Goal: Task Accomplishment & Management: Complete application form

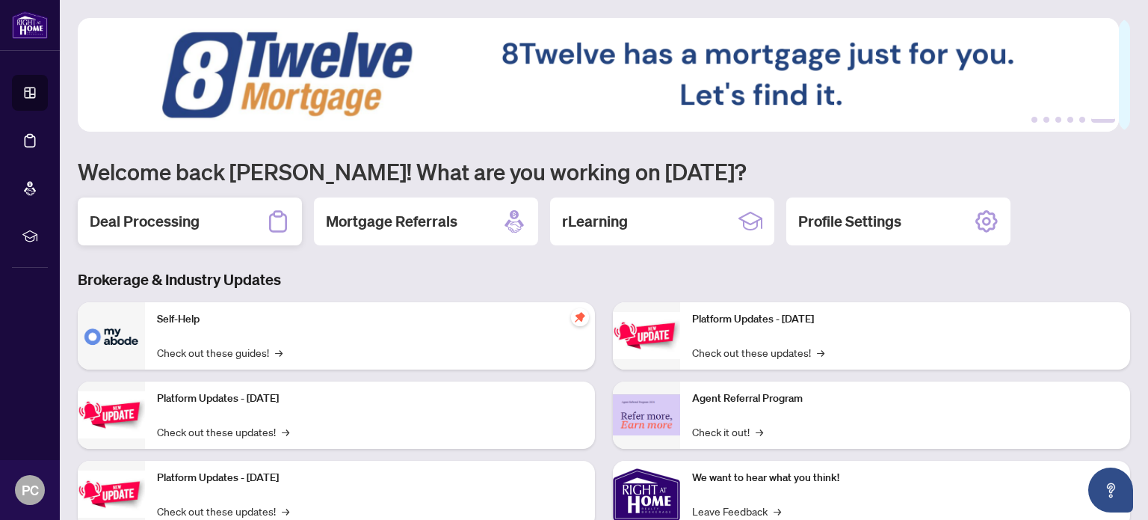
click at [147, 222] on h2 "Deal Processing" at bounding box center [145, 221] width 110 height 21
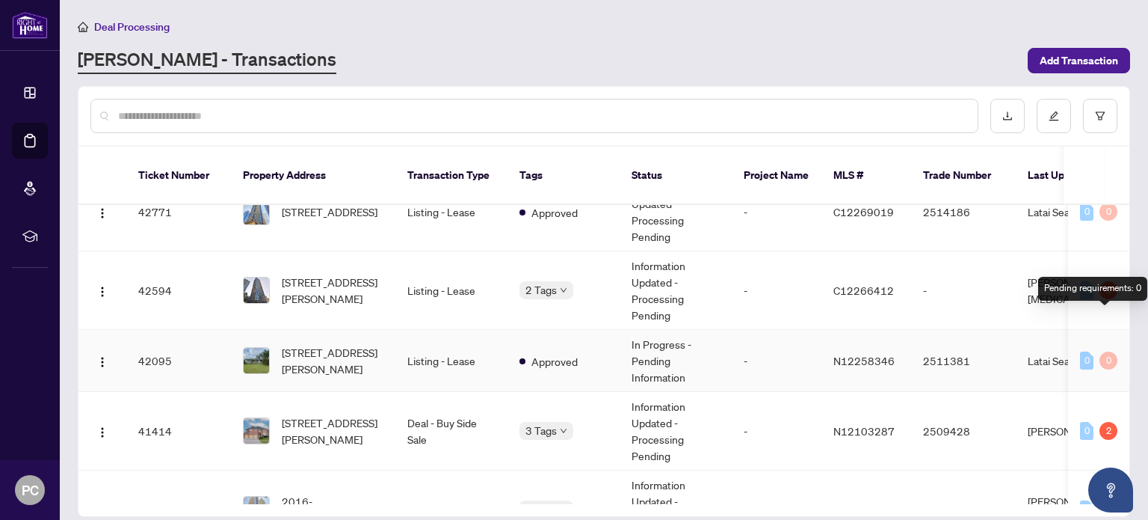
scroll to position [972, 0]
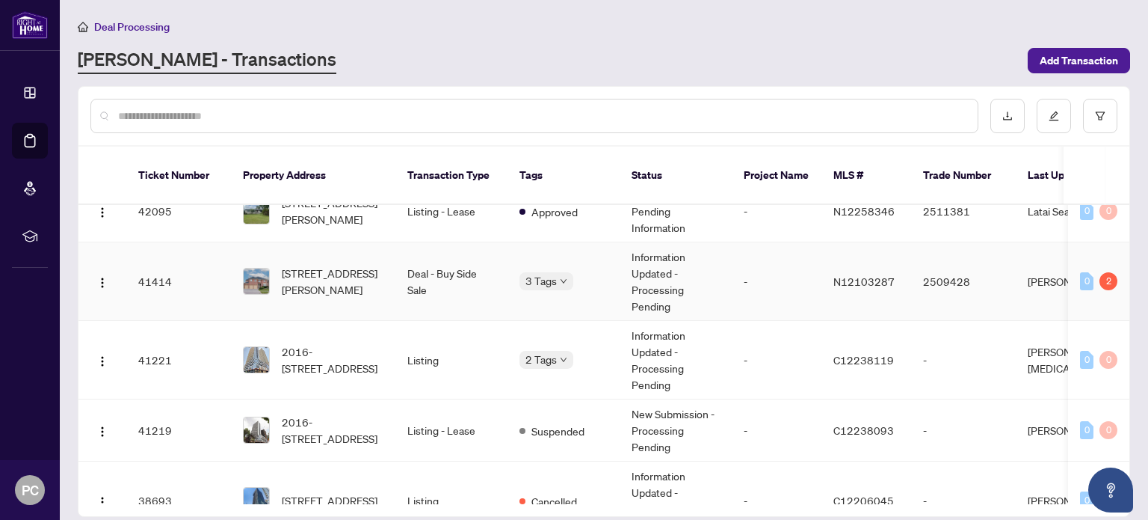
click at [1043, 254] on td "[PERSON_NAME]" at bounding box center [1072, 281] width 112 height 78
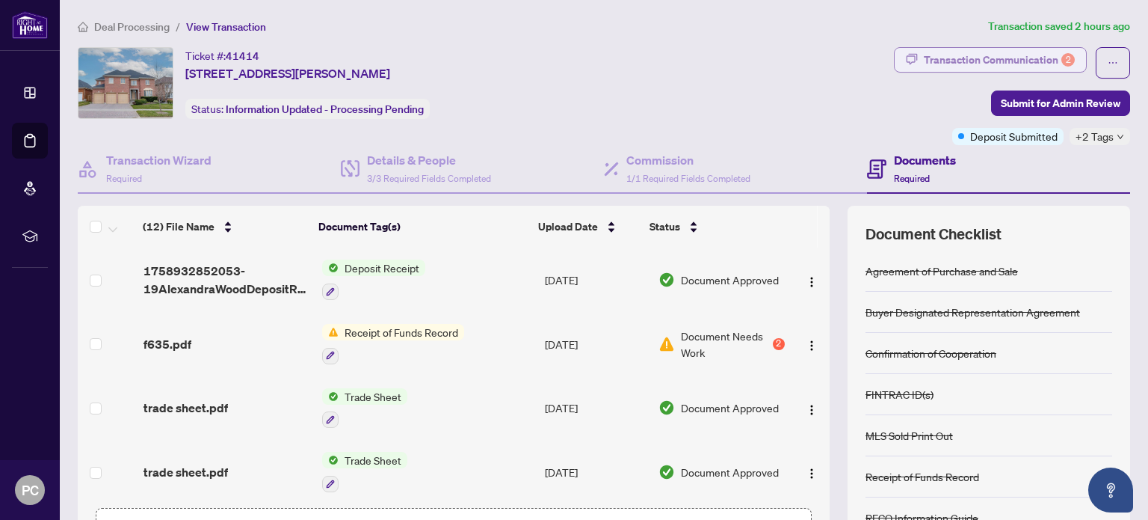
click at [1012, 59] on div "Transaction Communication 2" at bounding box center [999, 60] width 151 height 24
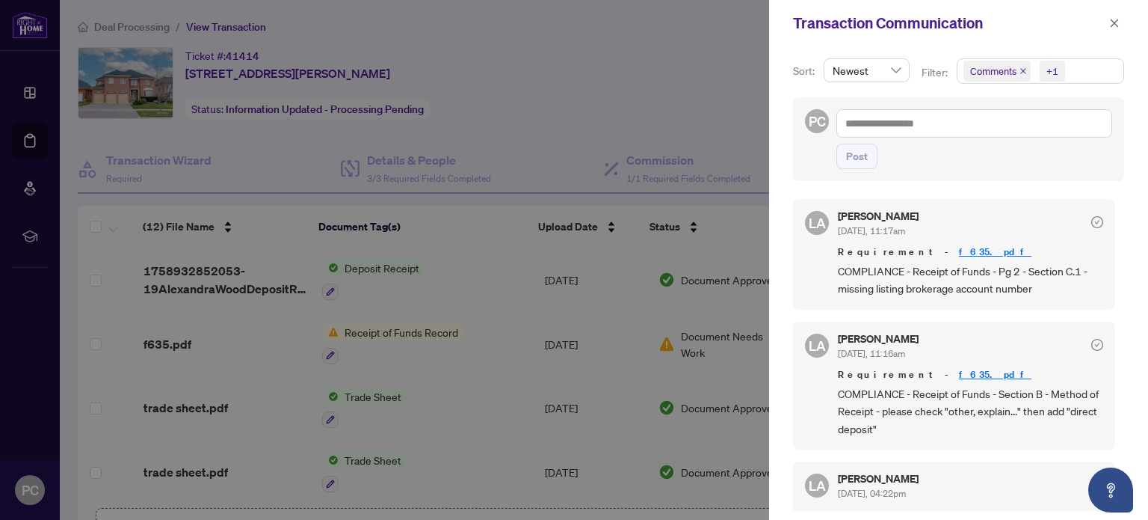
click at [553, 119] on div at bounding box center [574, 260] width 1148 height 520
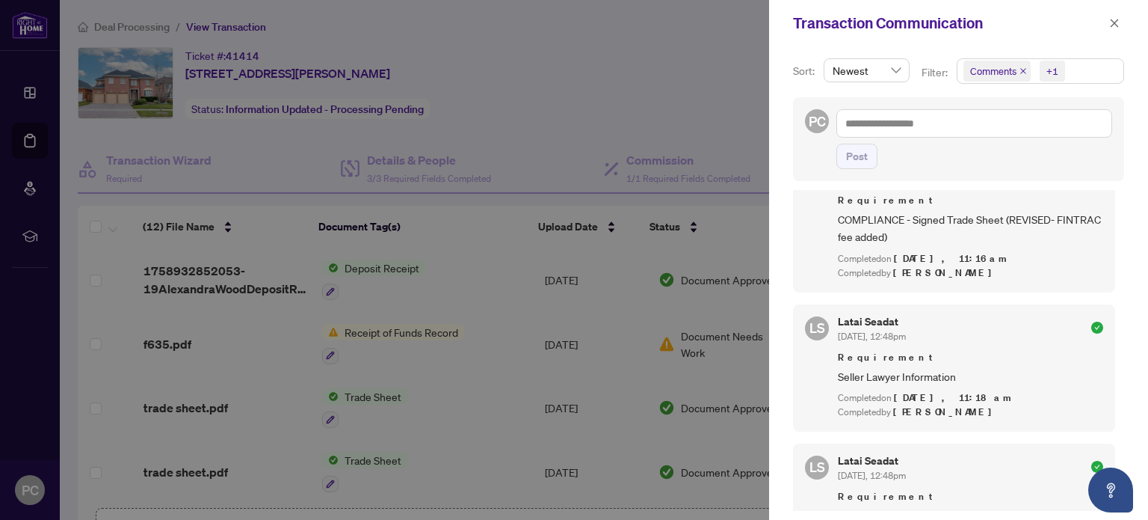
scroll to position [224, 0]
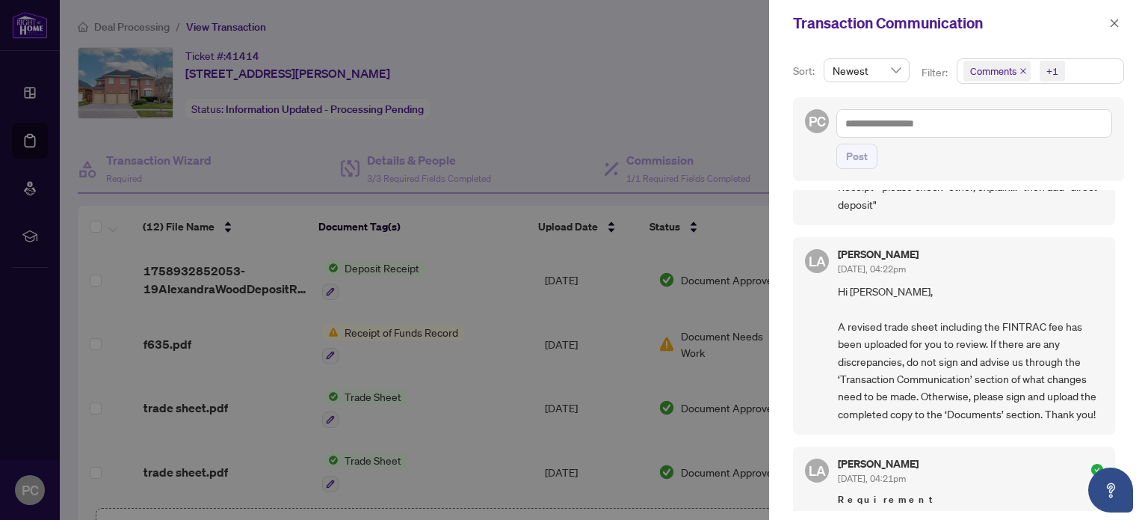
click at [592, 70] on div at bounding box center [574, 260] width 1148 height 520
click at [1120, 18] on button "button" at bounding box center [1114, 23] width 19 height 18
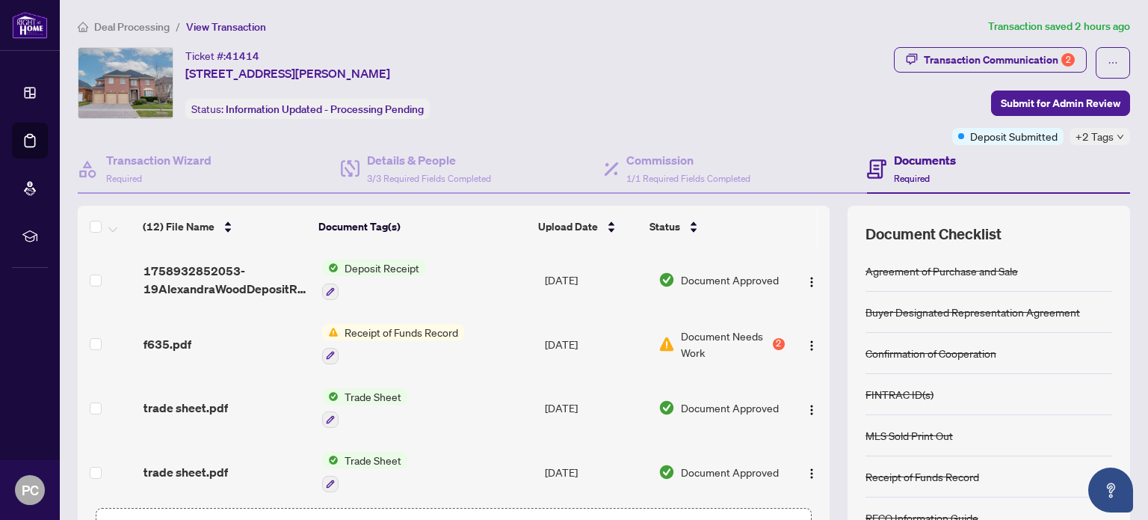
click at [422, 331] on span "Receipt of Funds Record" at bounding box center [402, 332] width 126 height 16
click at [419, 396] on span "Receipt of Funds Record" at bounding box center [385, 402] width 126 height 16
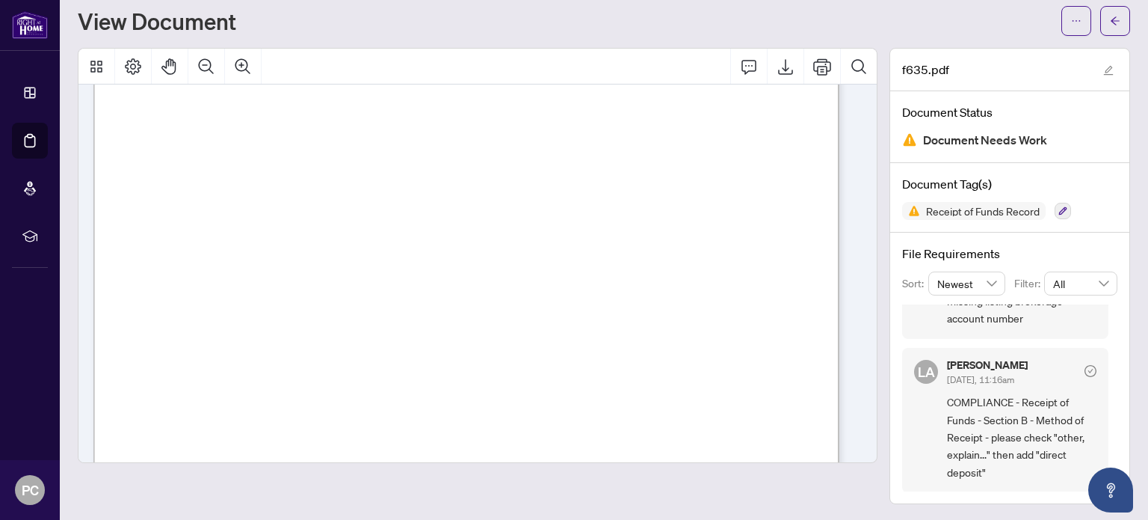
scroll to position [224, 0]
click at [777, 70] on icon "Export" at bounding box center [786, 67] width 18 height 18
click at [1110, 11] on span "button" at bounding box center [1115, 21] width 10 height 24
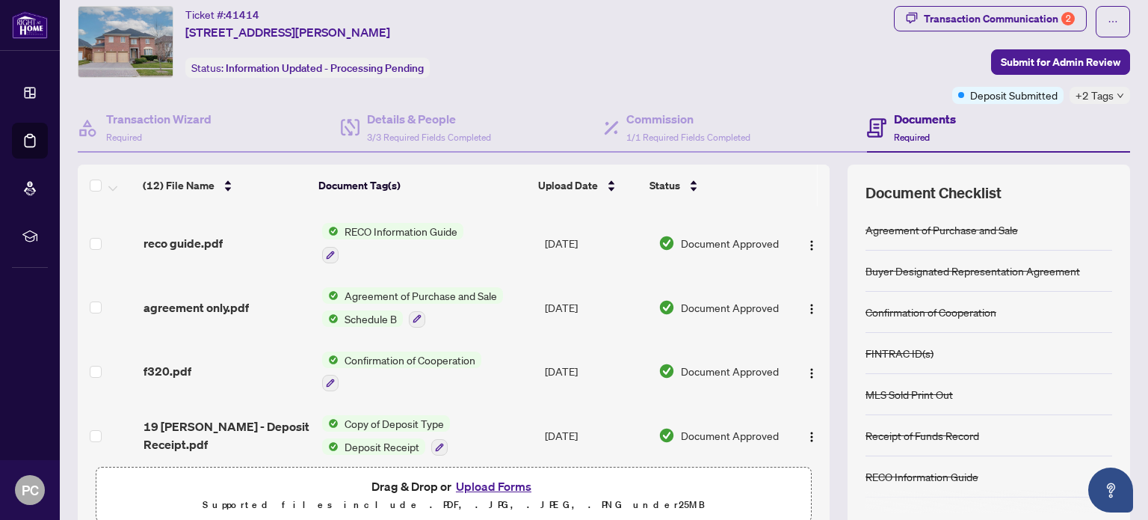
scroll to position [105, 0]
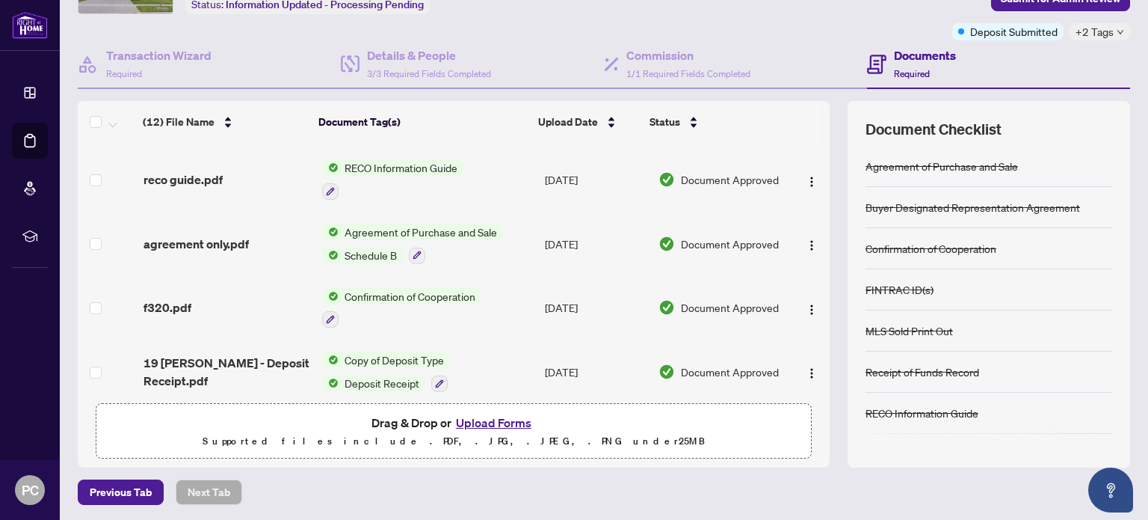
click at [483, 424] on button "Upload Forms" at bounding box center [494, 422] width 84 height 19
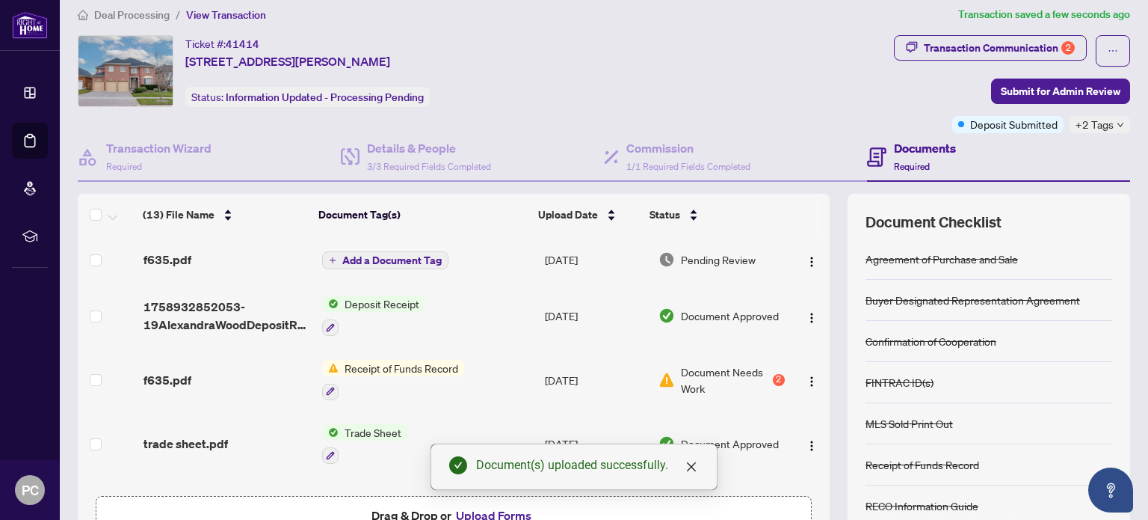
scroll to position [0, 0]
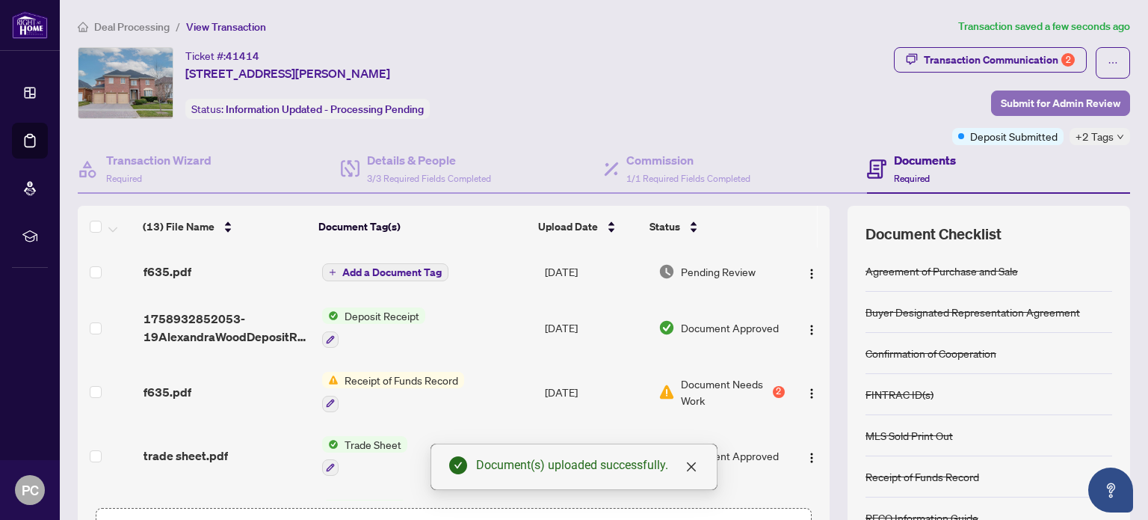
click at [1056, 102] on span "Submit for Admin Review" at bounding box center [1061, 103] width 120 height 24
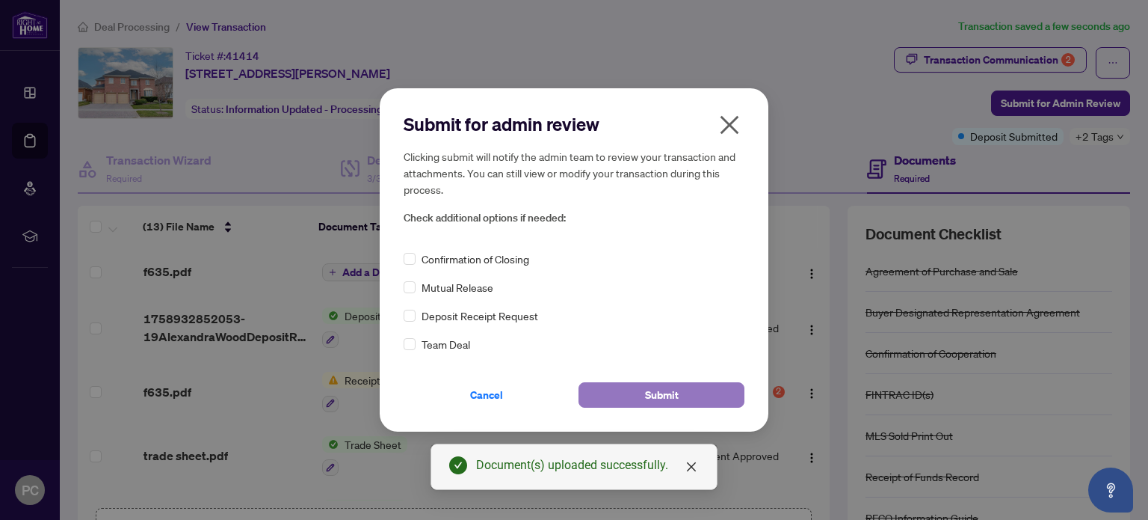
click at [669, 392] on span "Submit" at bounding box center [662, 395] width 34 height 24
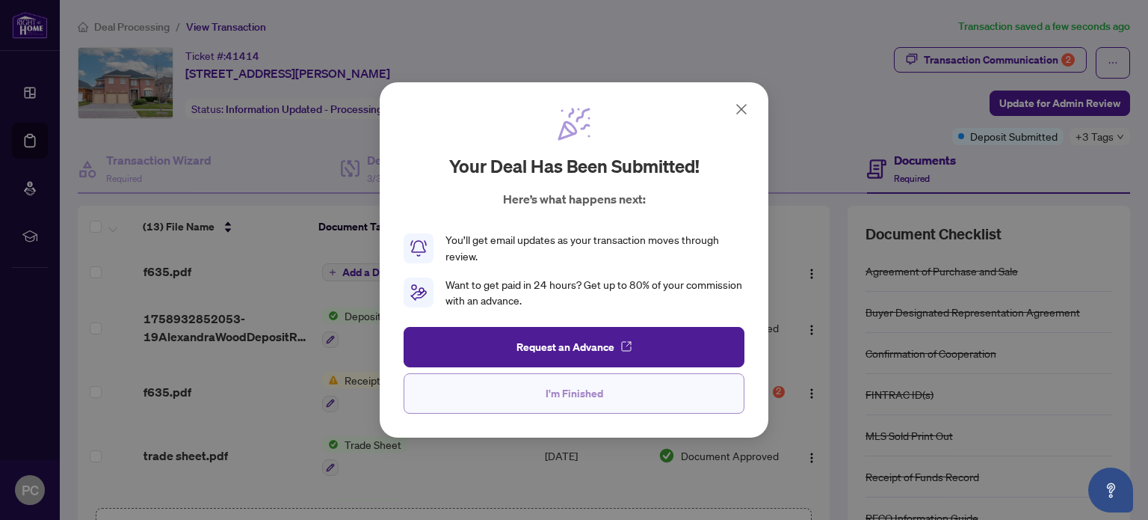
click at [647, 387] on button "I'm Finished" at bounding box center [574, 393] width 341 height 40
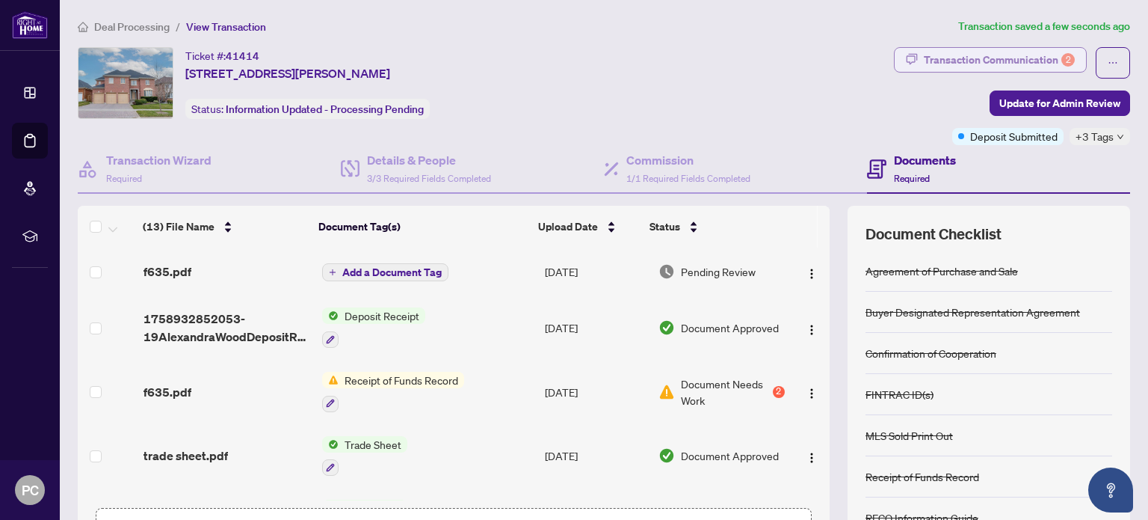
click at [1026, 63] on div "Transaction Communication 2" at bounding box center [999, 60] width 151 height 24
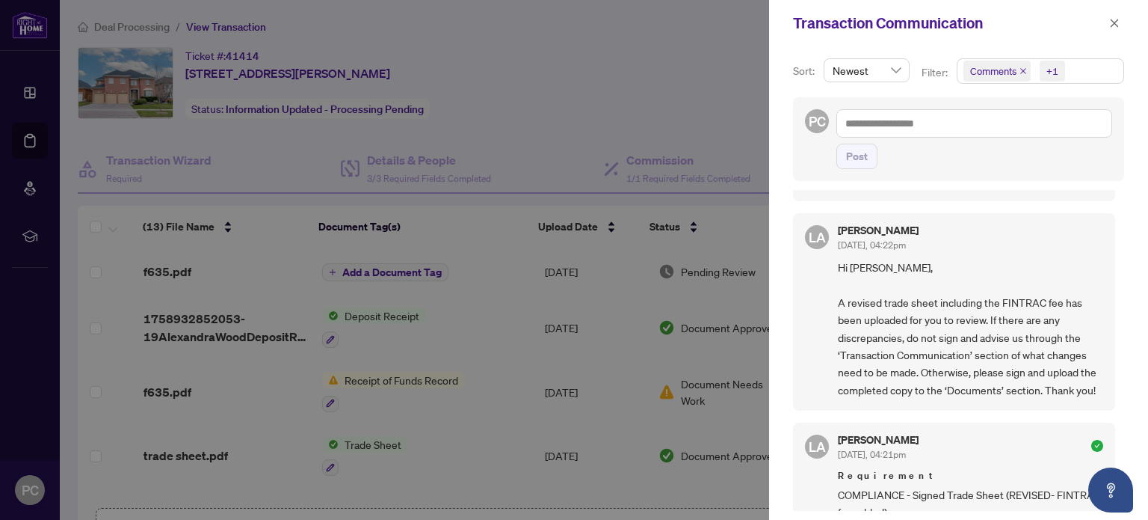
scroll to position [224, 0]
